Goal: Information Seeking & Learning: Learn about a topic

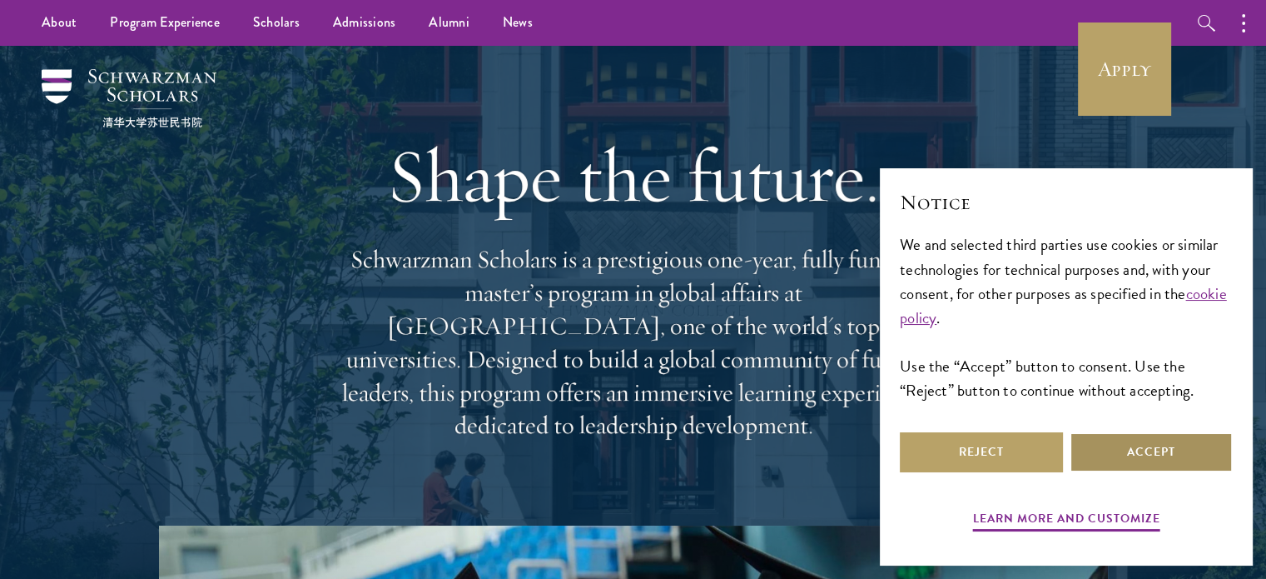
click at [1104, 450] on button "Accept" at bounding box center [1151, 452] width 163 height 40
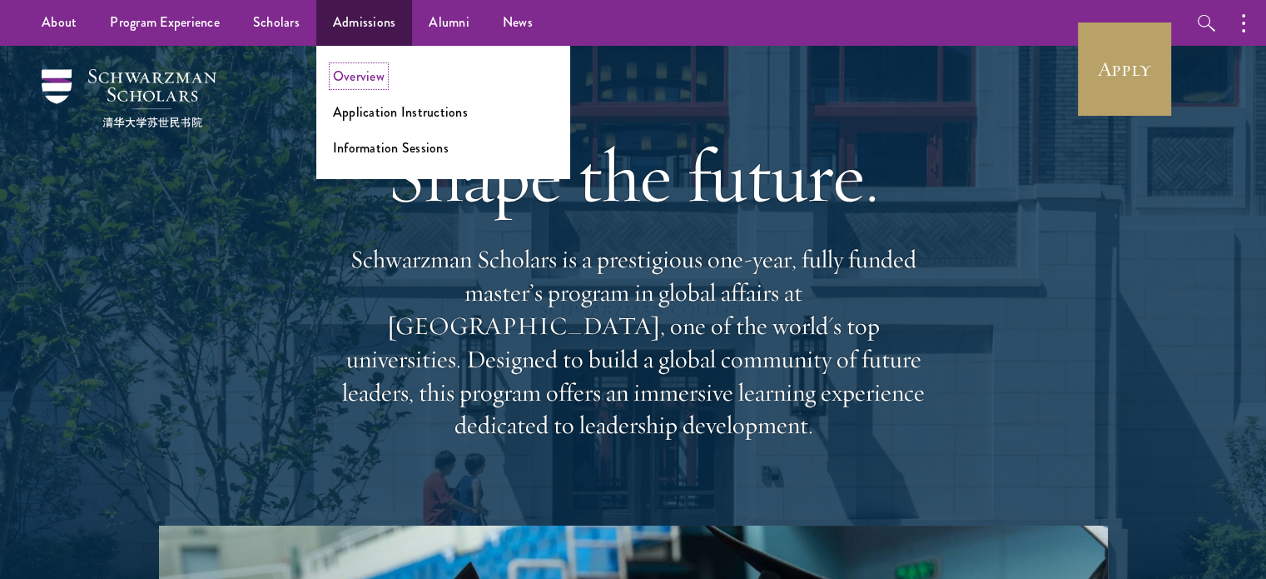
click at [353, 82] on link "Overview" at bounding box center [359, 76] width 52 height 19
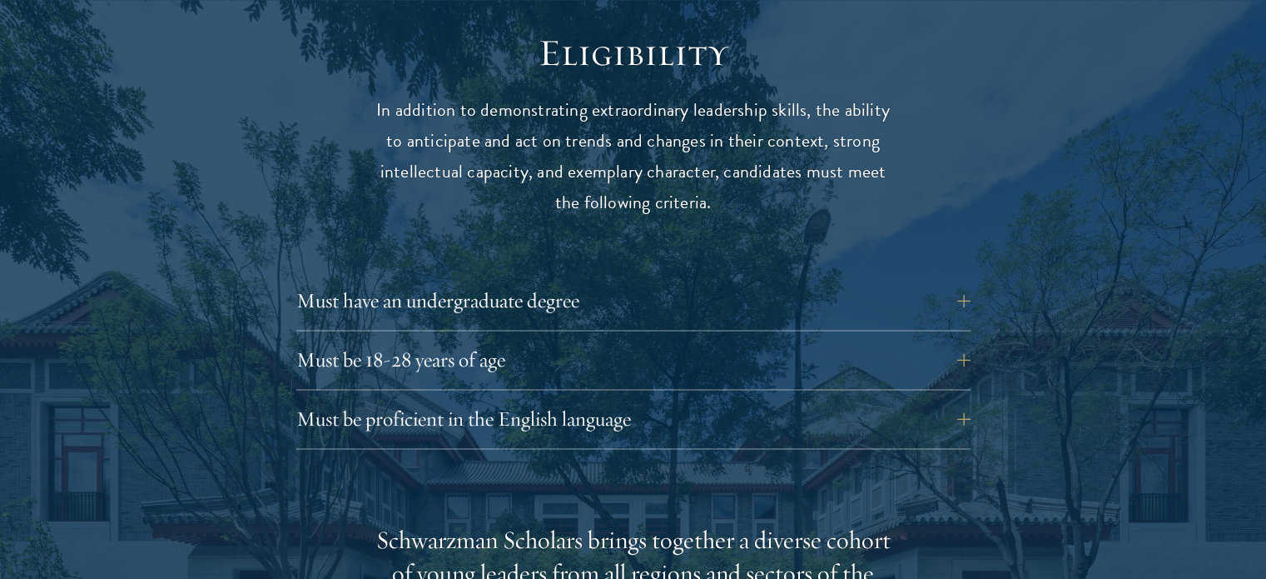
scroll to position [2198, 0]
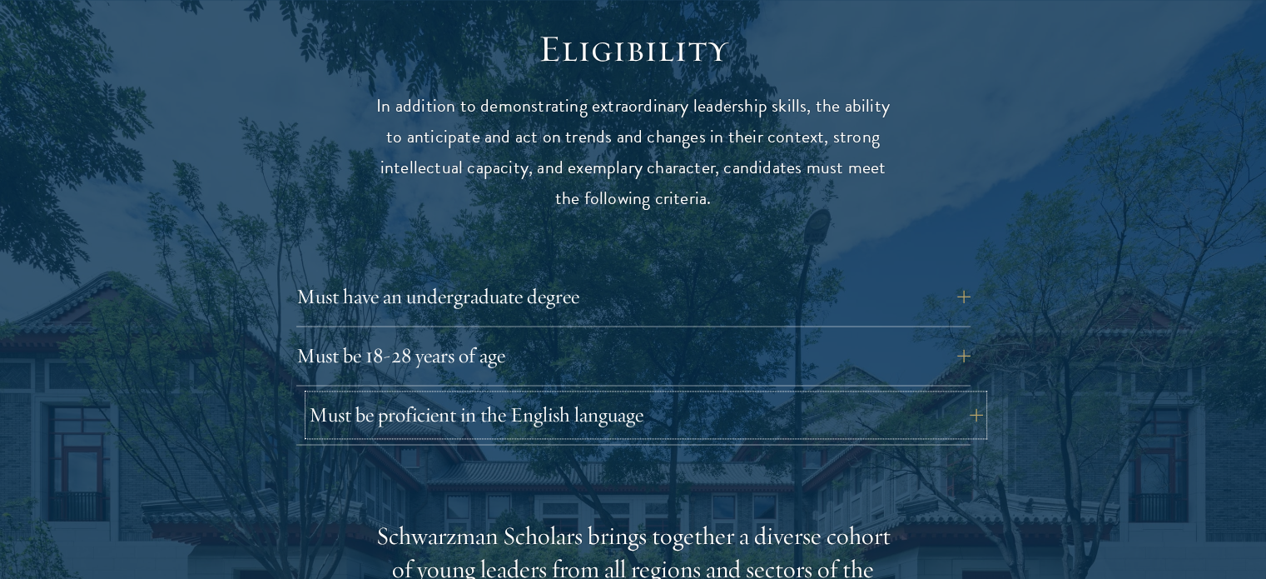
click at [454, 395] on button "Must be proficient in the English language" at bounding box center [646, 415] width 674 height 40
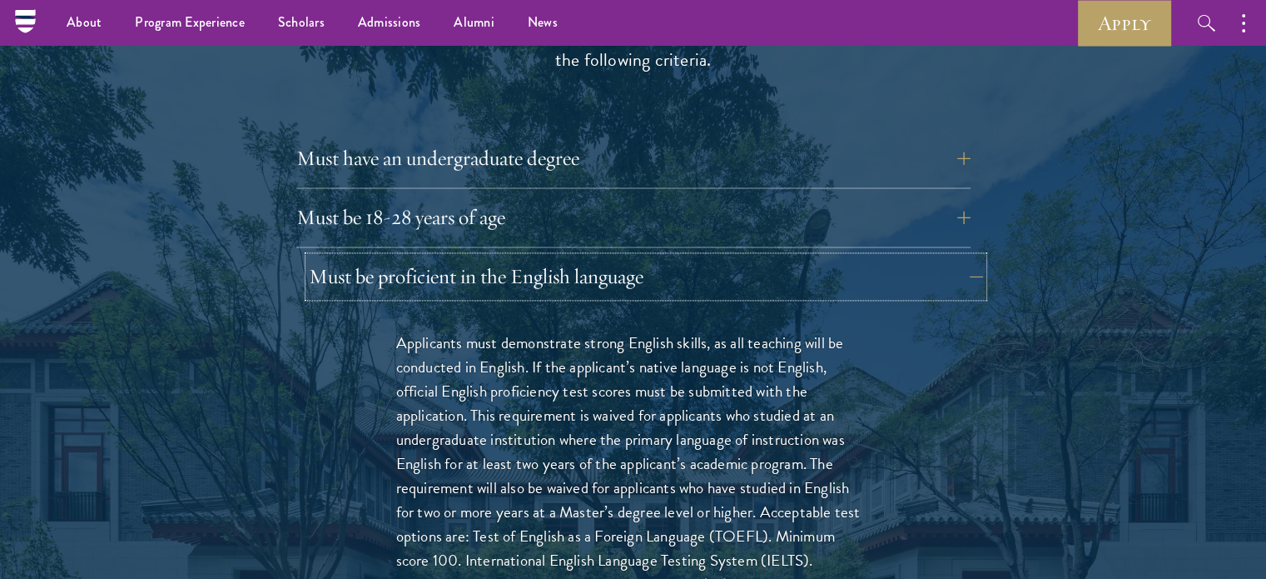
scroll to position [2407, 0]
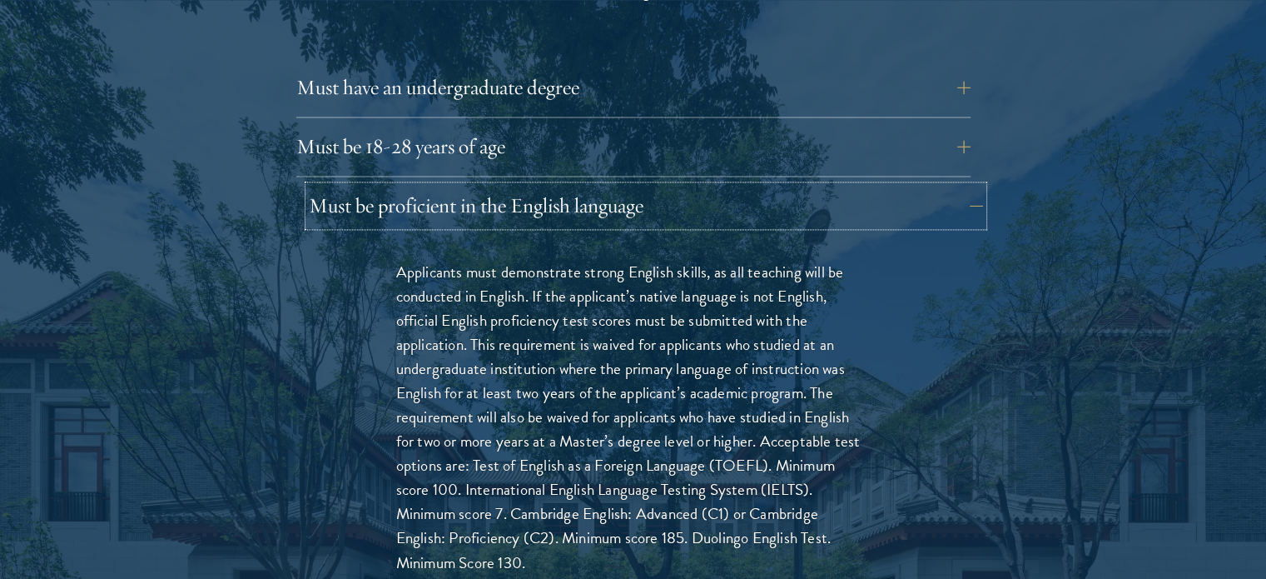
click at [976, 186] on button "Must be proficient in the English language" at bounding box center [646, 206] width 674 height 40
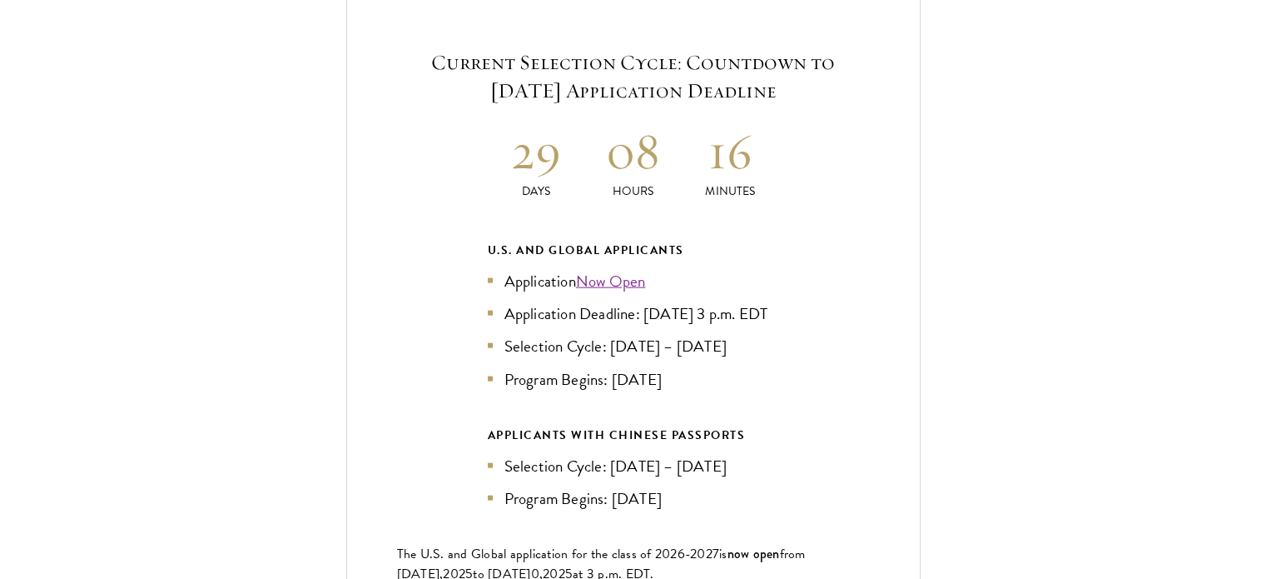
scroll to position [3616, 0]
